Goal: Check status: Check status

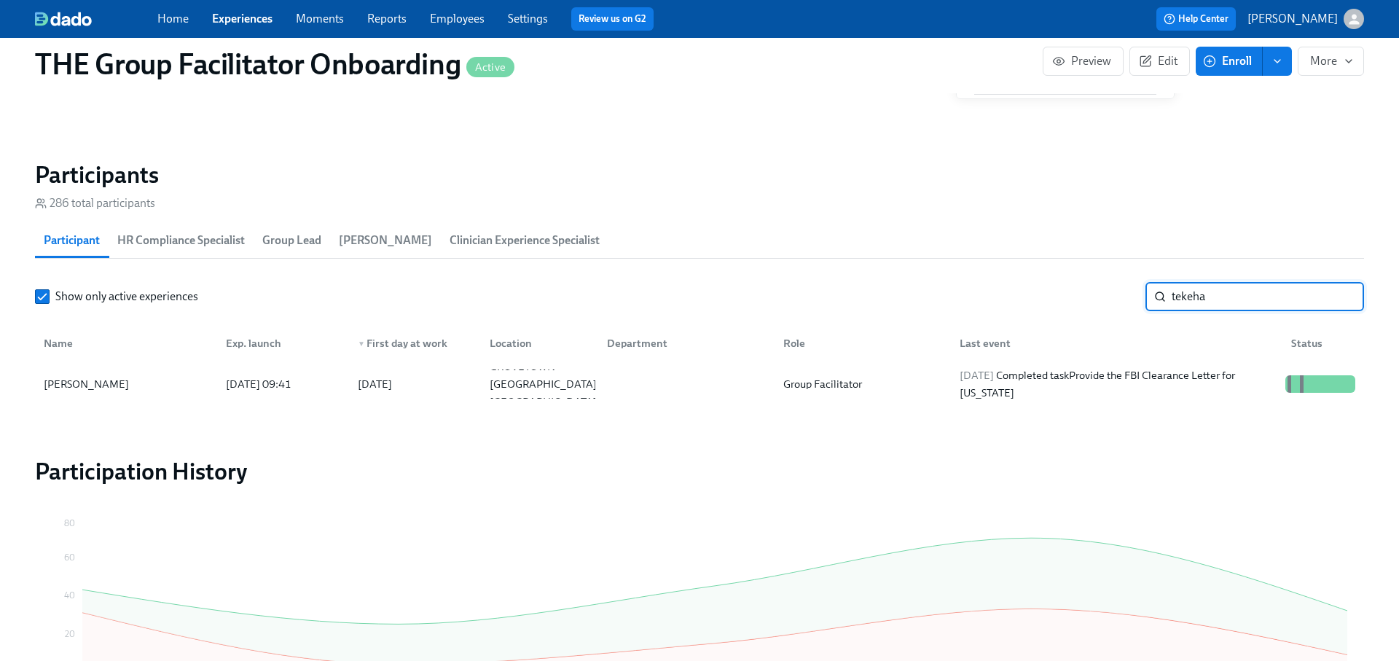
scroll to position [0, 20761]
type input "tekeha"
click at [1225, 380] on div "[DATE] Completed task Provide the FBI Clearance Letter for [US_STATE]" at bounding box center [1117, 383] width 326 height 35
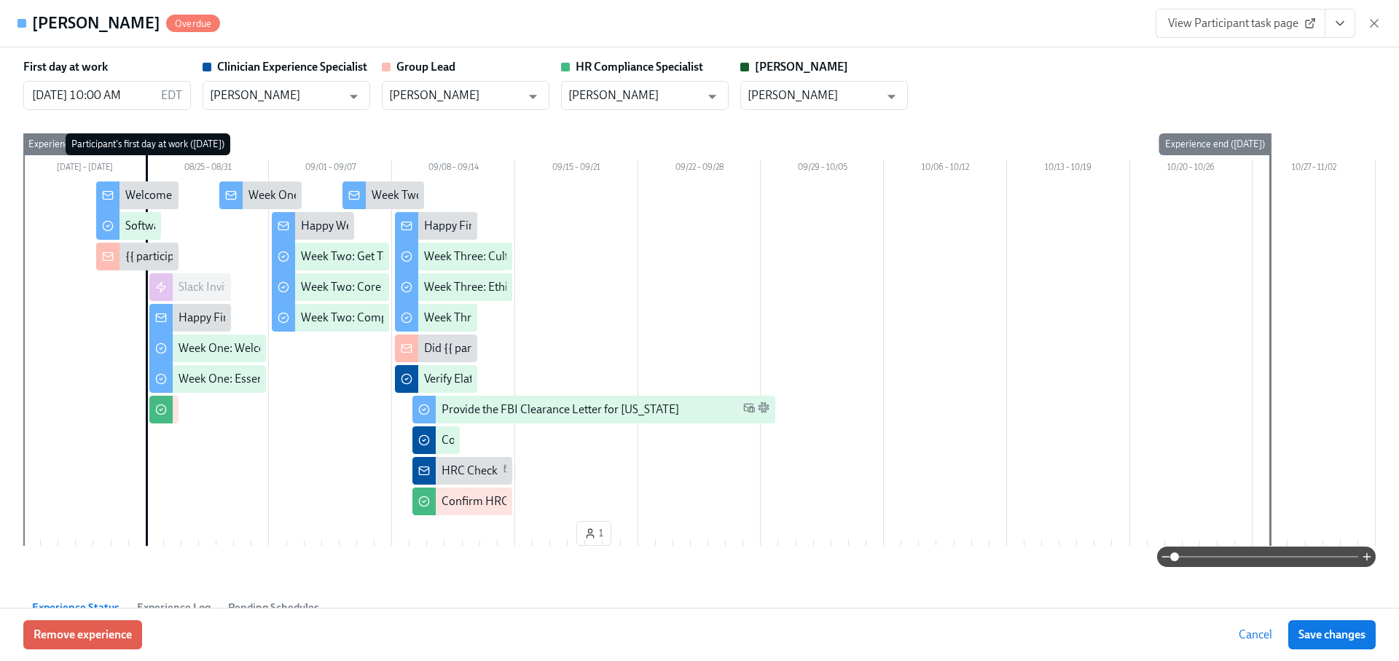
click at [1354, 19] on button "View task page" at bounding box center [1340, 23] width 31 height 29
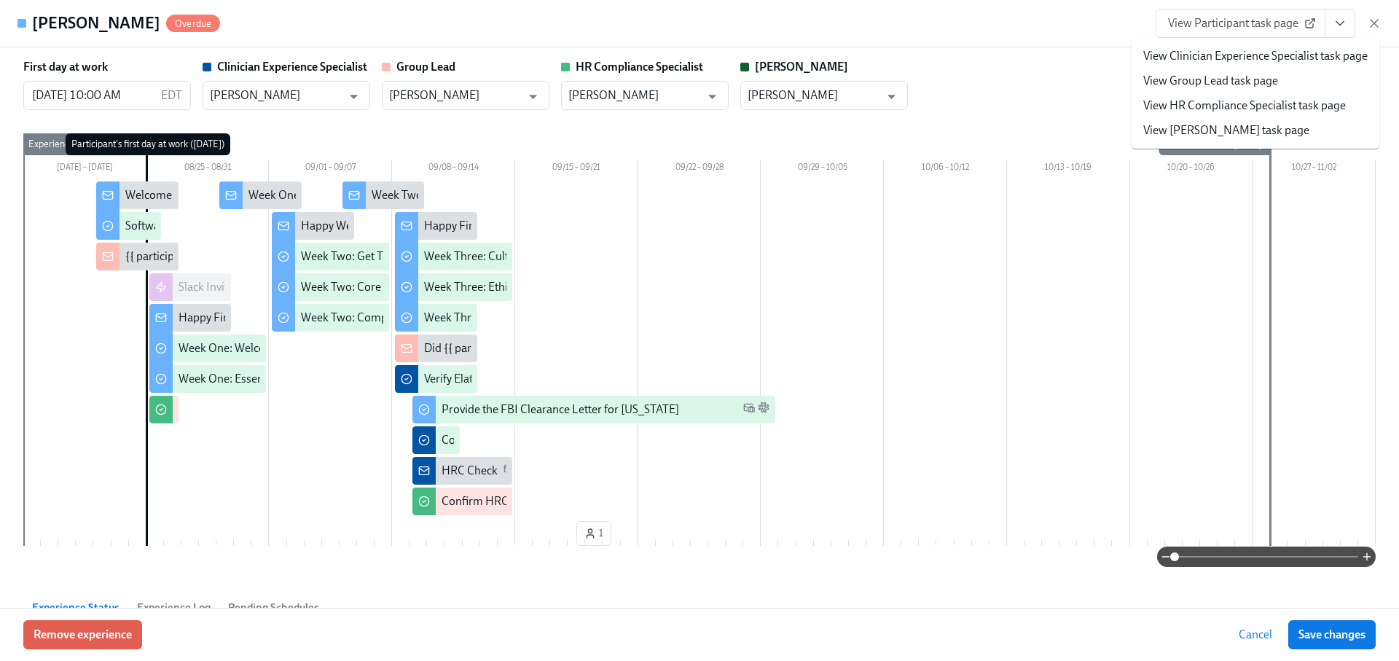
click at [1264, 98] on link "View HR Compliance Specialist task page" at bounding box center [1244, 106] width 203 height 16
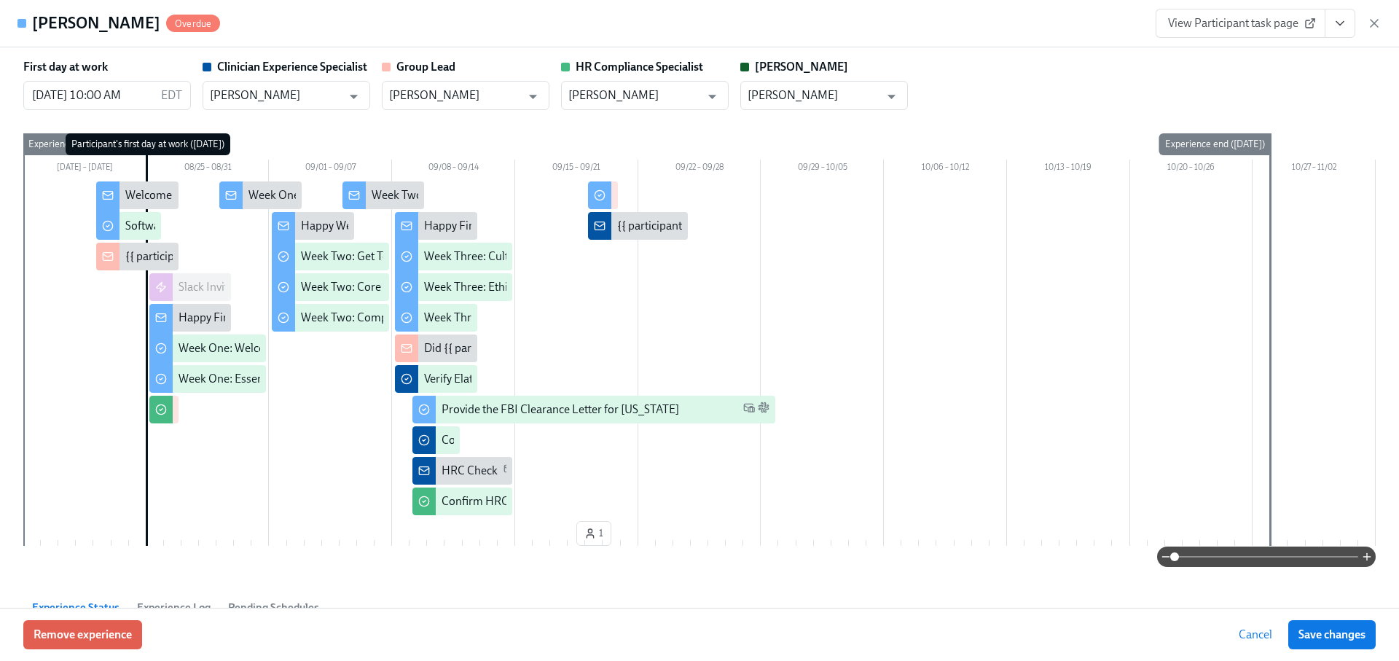
click at [1370, 23] on icon "button" at bounding box center [1374, 23] width 15 height 15
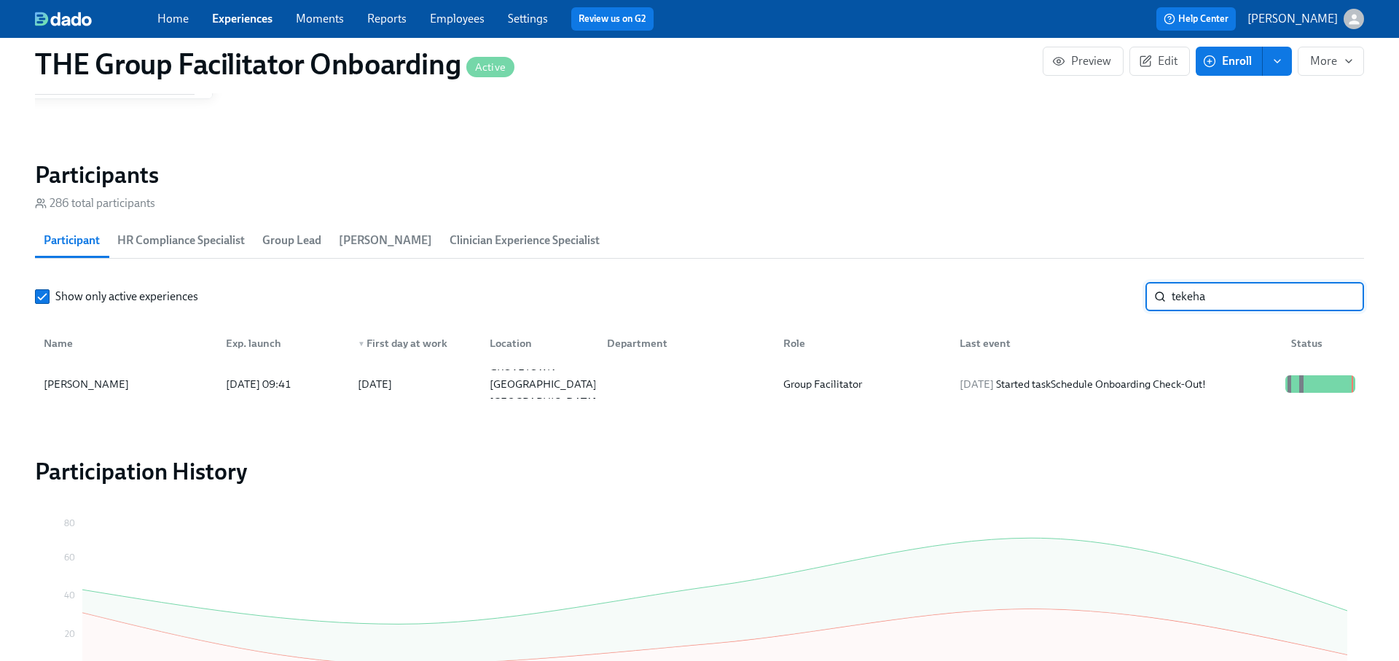
click at [1344, 296] on input "tekeha" at bounding box center [1268, 296] width 192 height 29
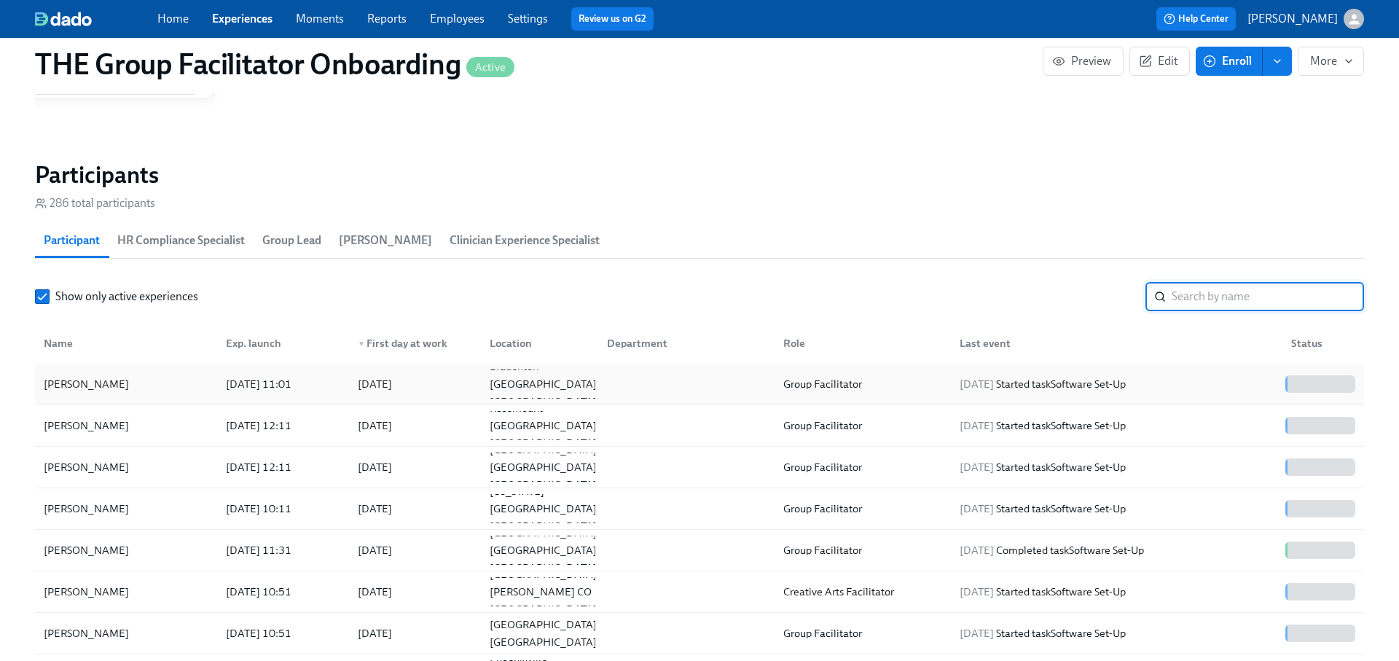
click at [1172, 381] on div "[DATE] Started task Software Set-Up" at bounding box center [1113, 383] width 331 height 29
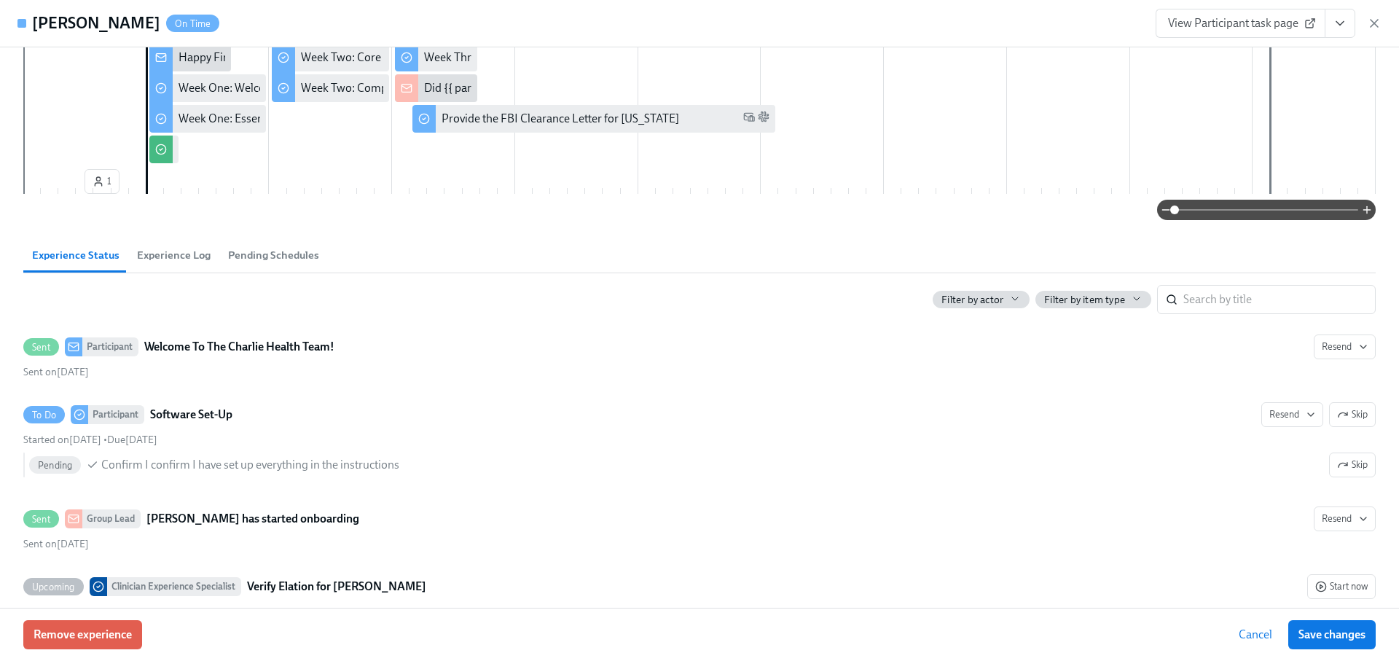
scroll to position [286, 0]
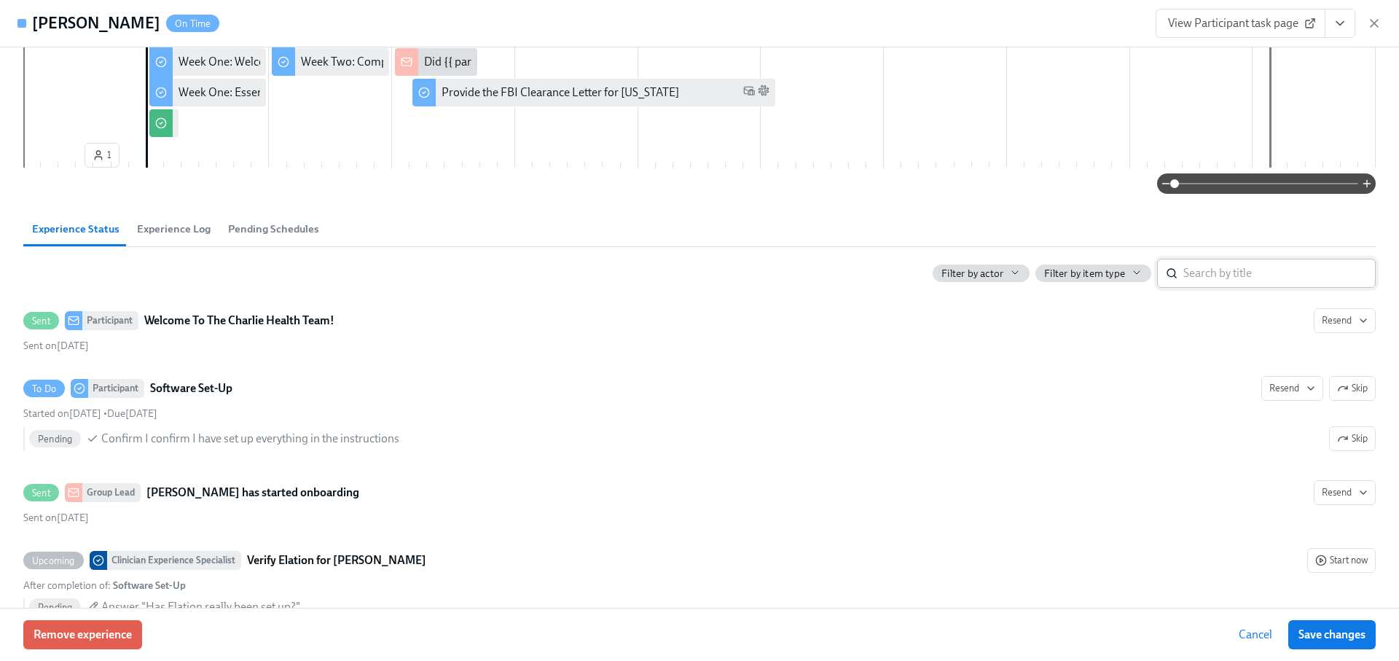
click at [1199, 283] on input "search" at bounding box center [1279, 273] width 192 height 29
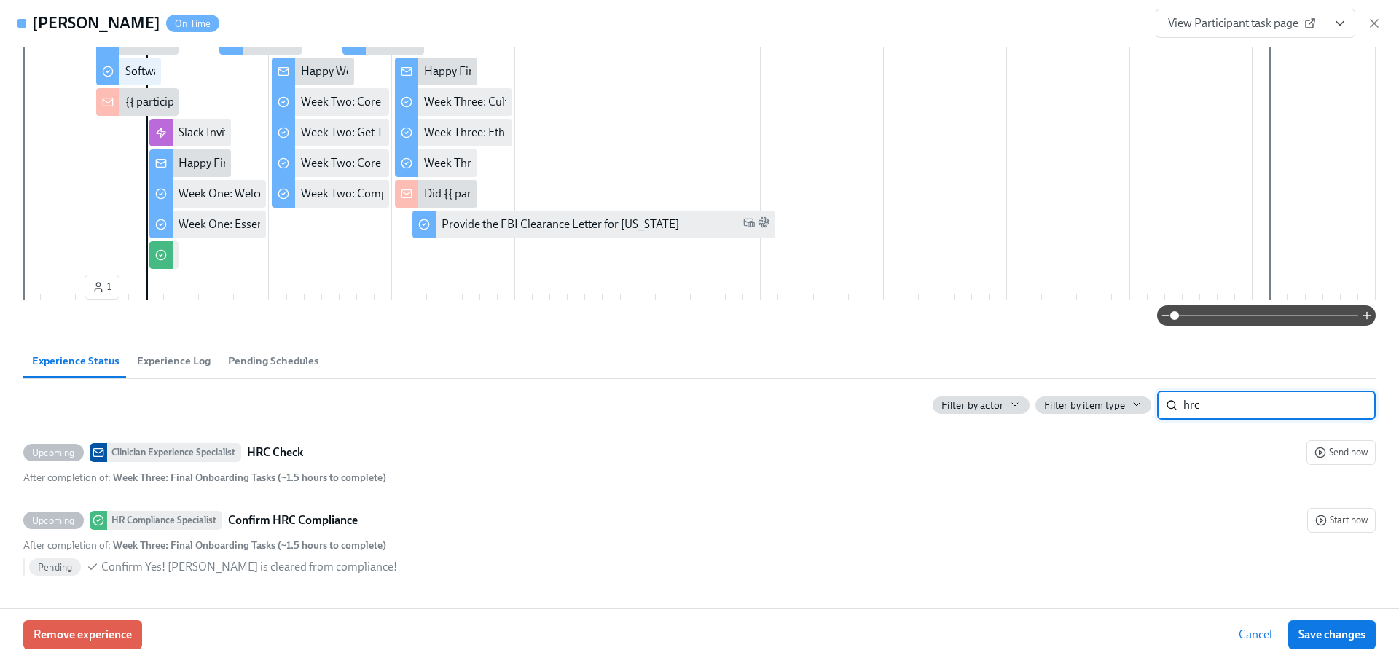
scroll to position [152, 0]
type input "hrc"
click at [1351, 406] on input "hrc" at bounding box center [1279, 407] width 192 height 29
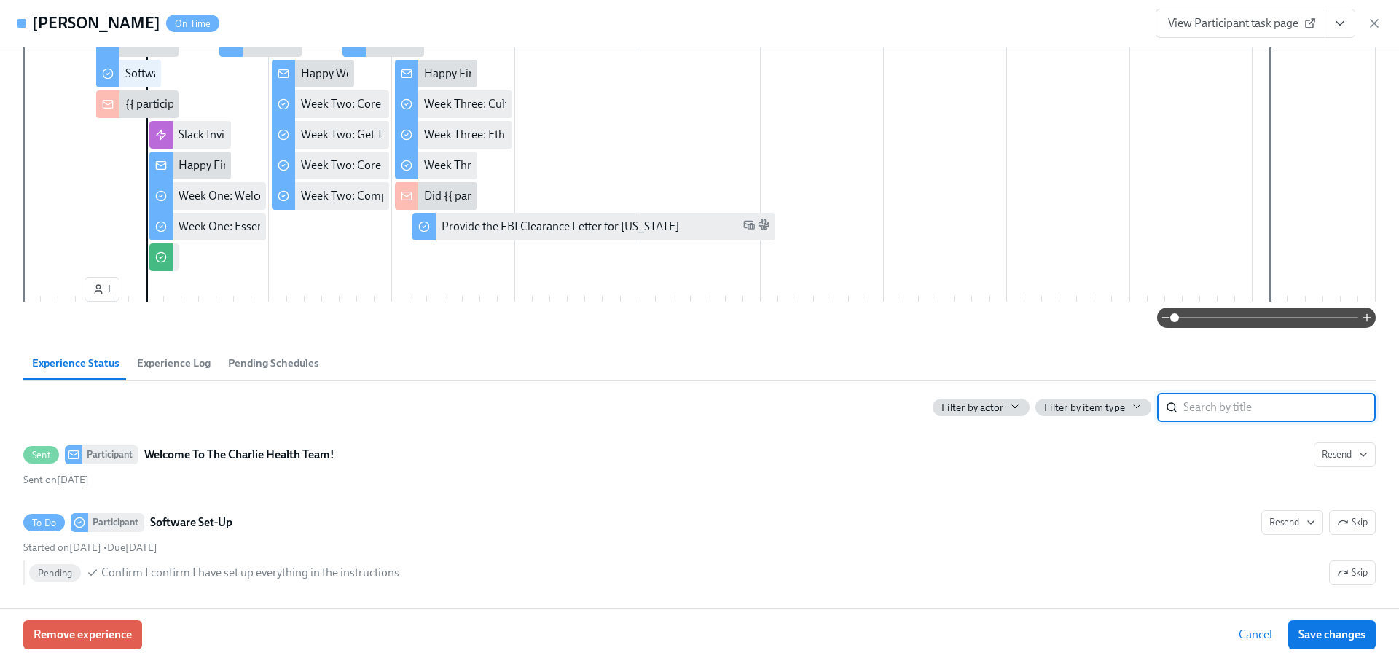
scroll to position [286, 0]
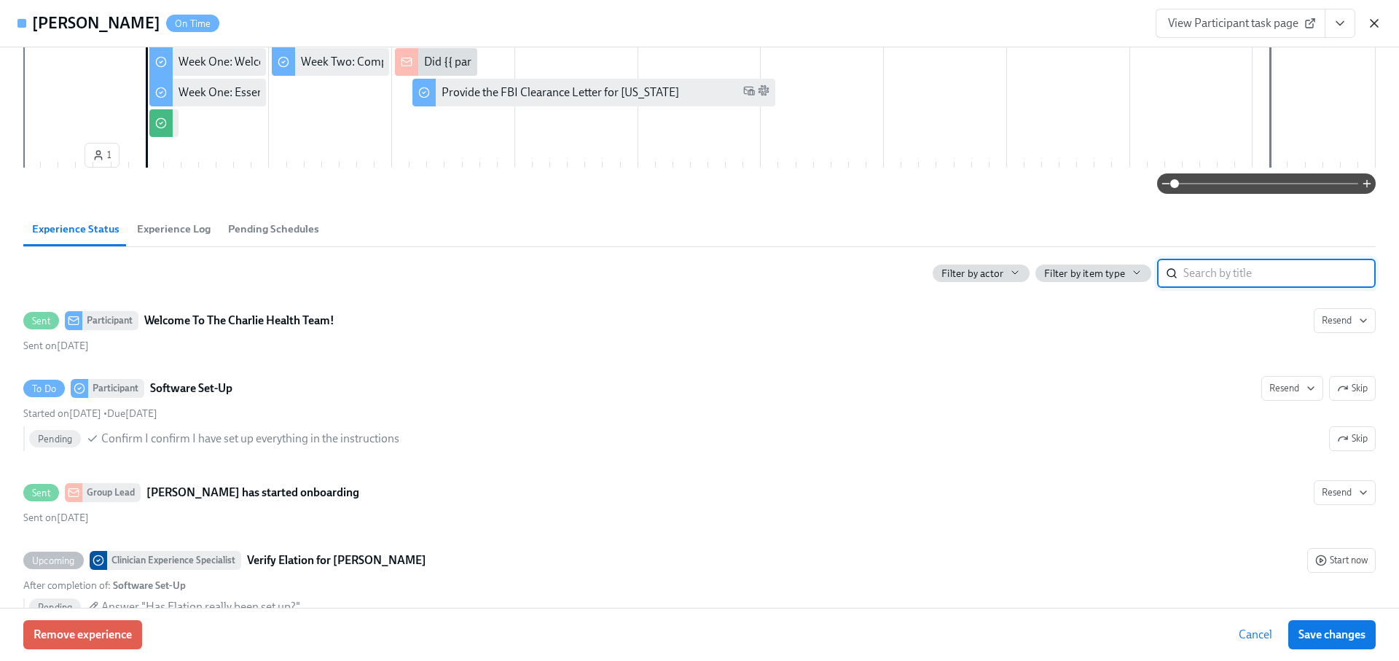
click at [1376, 20] on icon "button" at bounding box center [1373, 23] width 7 height 7
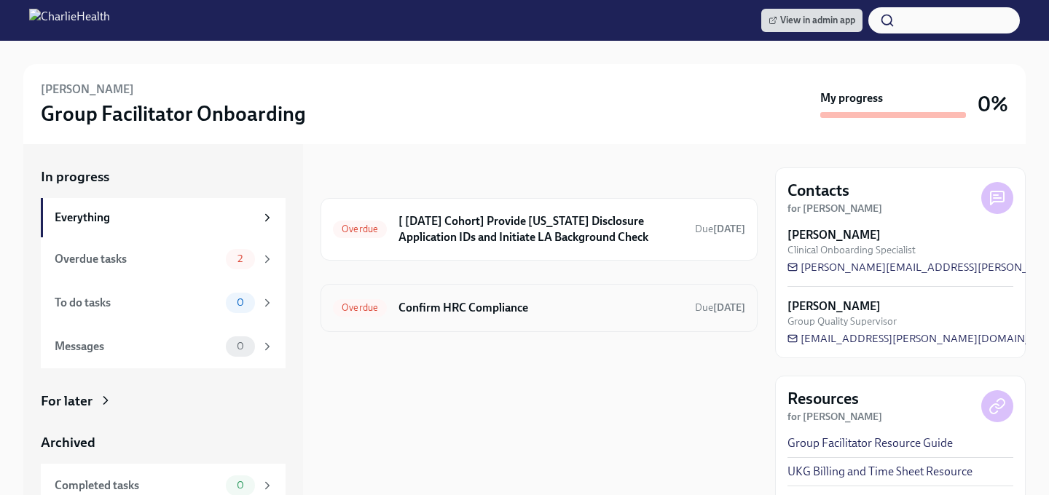
click at [473, 321] on div "Overdue Confirm HRC Compliance Due [DATE]" at bounding box center [539, 308] width 437 height 48
click at [439, 308] on h6 "Confirm HRC Compliance" at bounding box center [541, 308] width 285 height 16
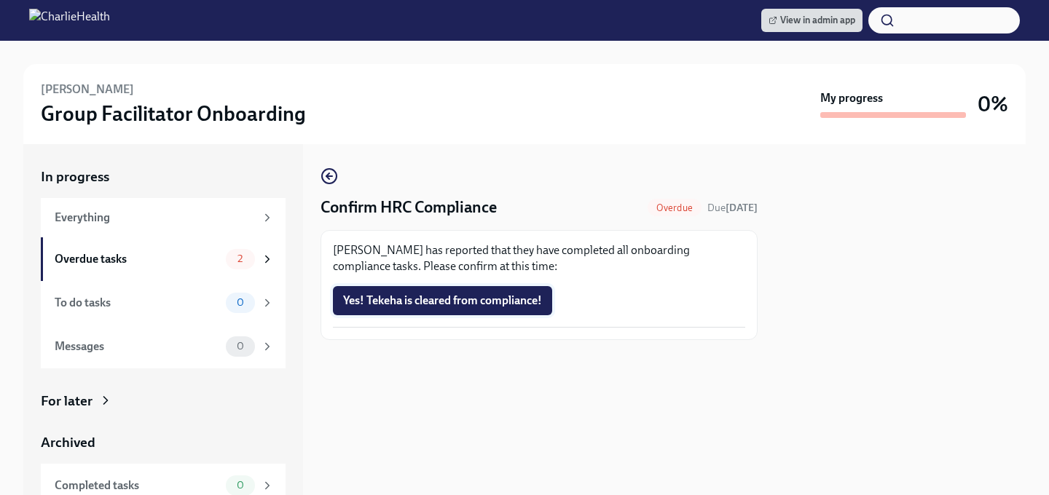
click at [426, 305] on span "Yes! Tekeha is cleared from compliance!" at bounding box center [442, 301] width 199 height 15
